Goal: Transaction & Acquisition: Purchase product/service

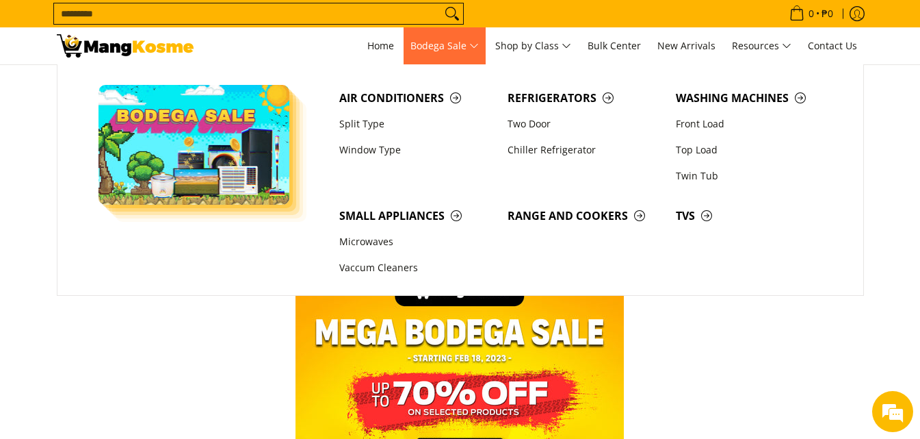
click at [465, 44] on span "Bodega Sale" at bounding box center [444, 46] width 68 height 17
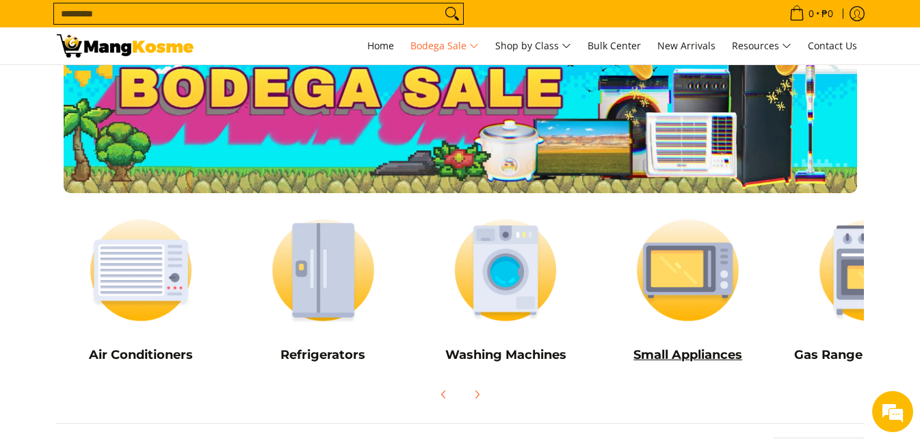
scroll to position [68, 0]
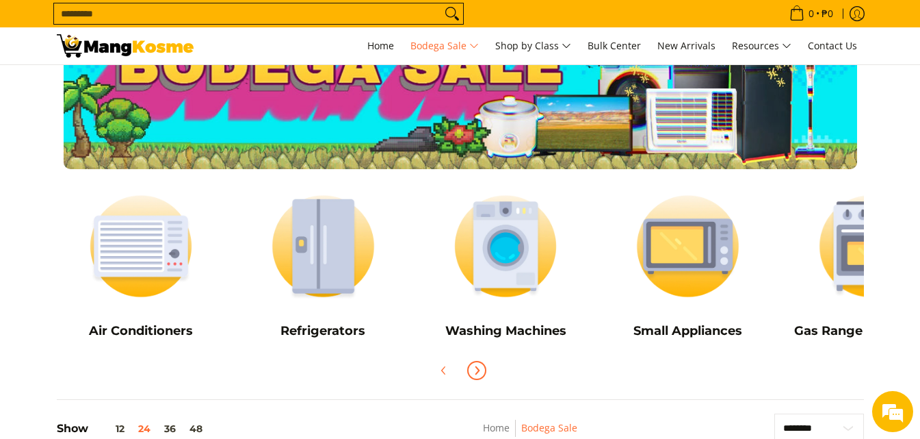
click at [478, 367] on icon "Next" at bounding box center [476, 370] width 11 height 11
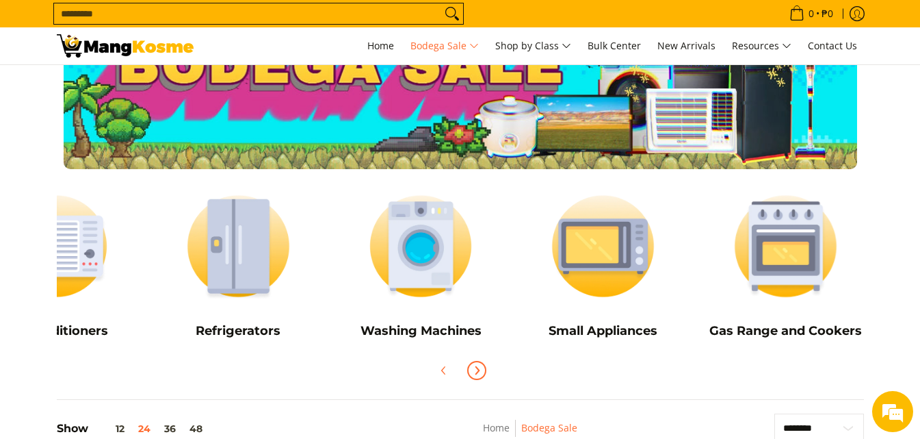
scroll to position [0, 91]
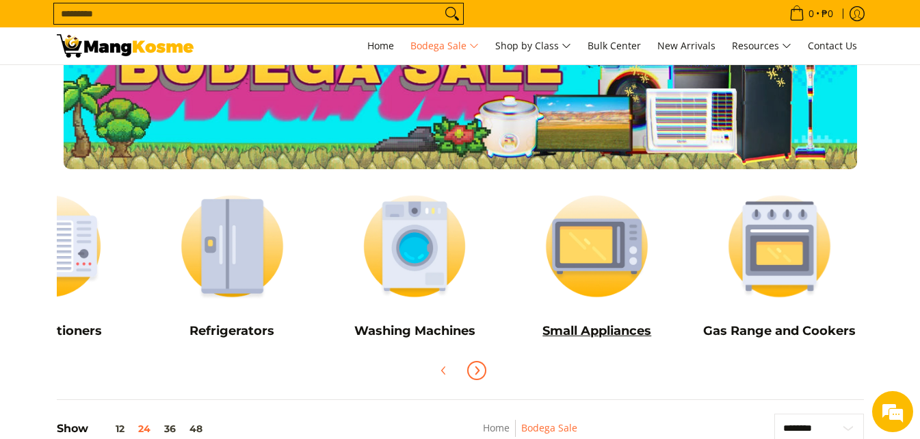
click at [602, 257] on img at bounding box center [596, 246] width 169 height 127
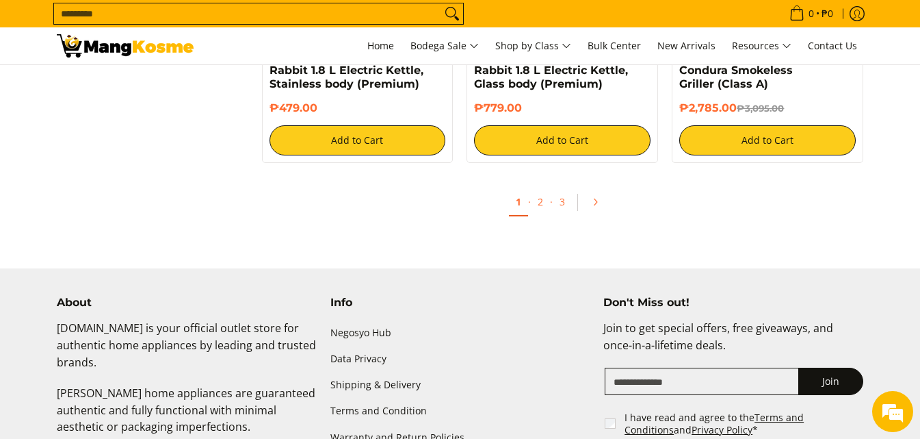
scroll to position [2600, 0]
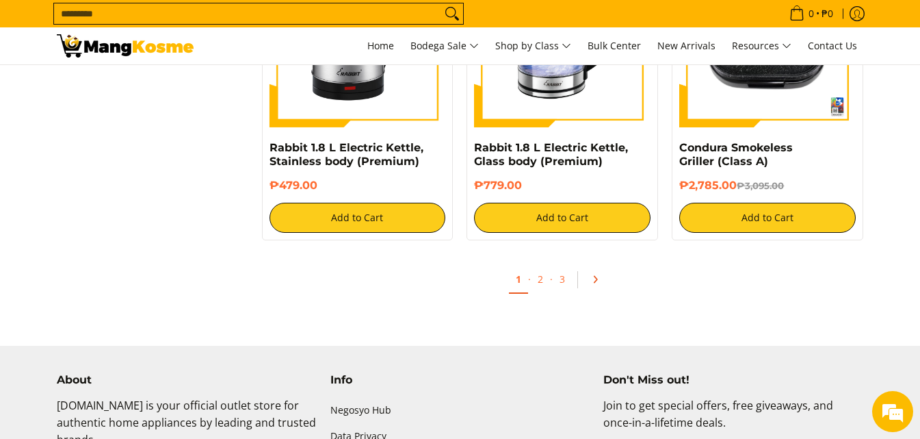
click at [596, 281] on icon "Pagination" at bounding box center [595, 279] width 3 height 6
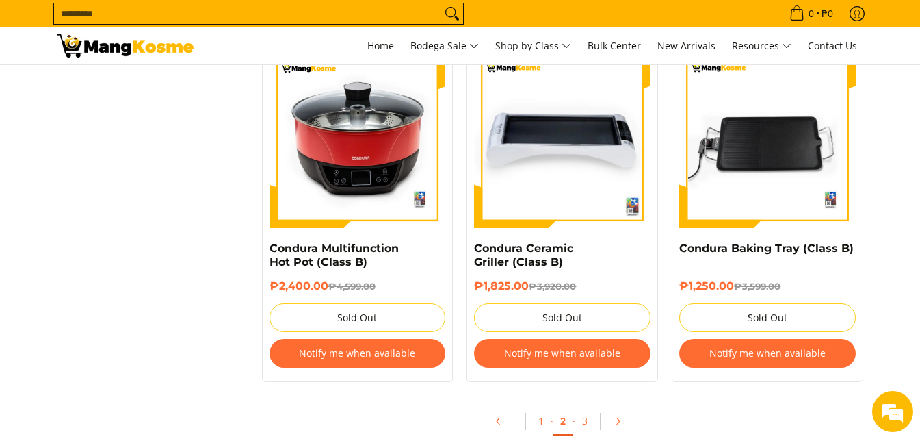
scroll to position [2805, 0]
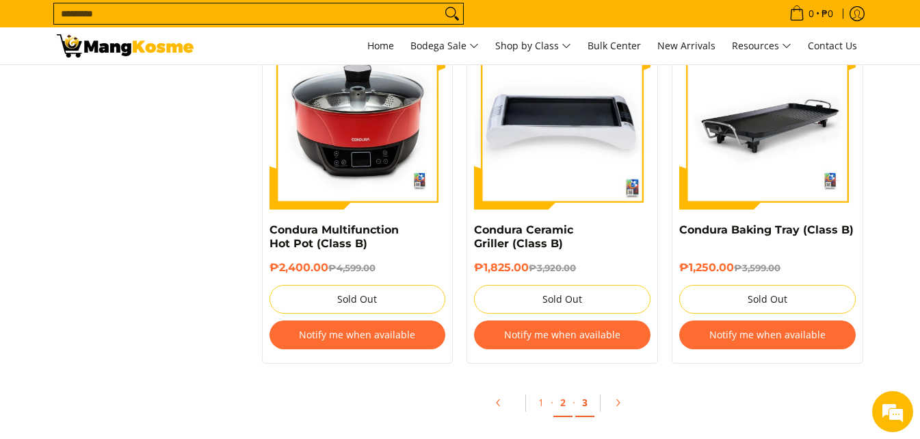
click at [584, 402] on link "3" at bounding box center [584, 403] width 19 height 28
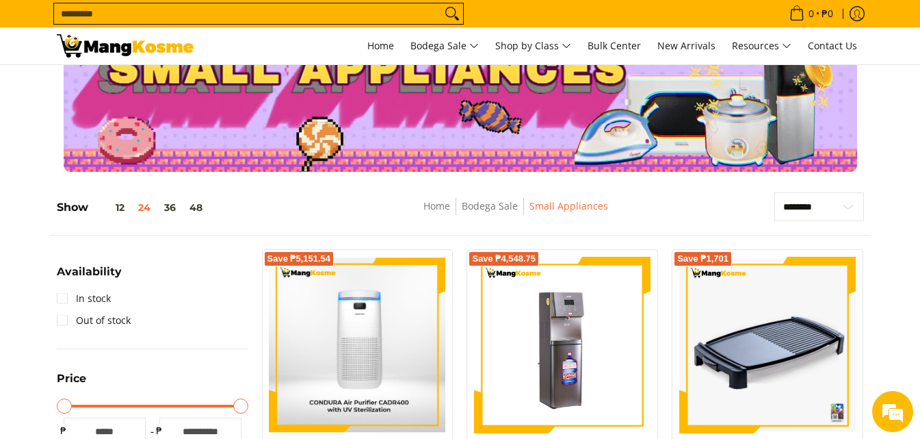
scroll to position [137, 0]
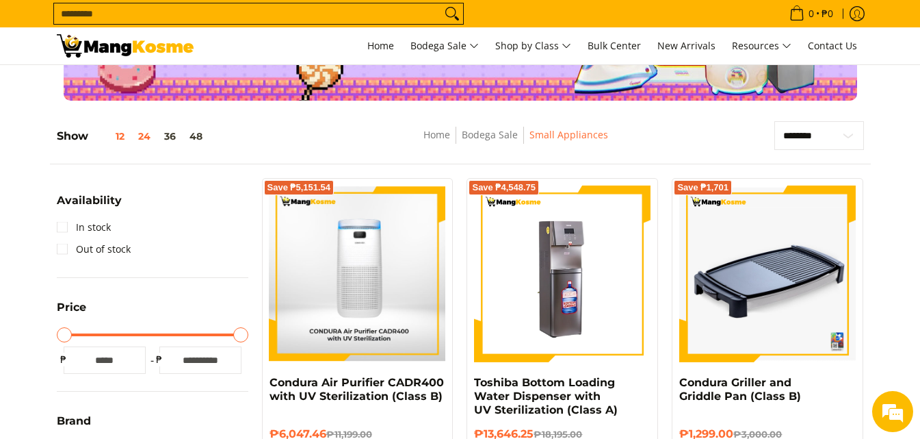
click at [118, 133] on button "12" at bounding box center [109, 136] width 43 height 11
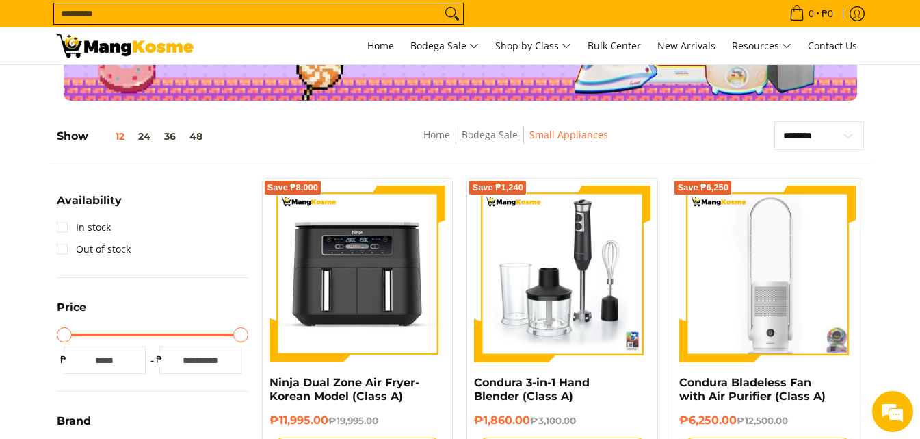
scroll to position [193, 0]
